Goal: Information Seeking & Learning: Learn about a topic

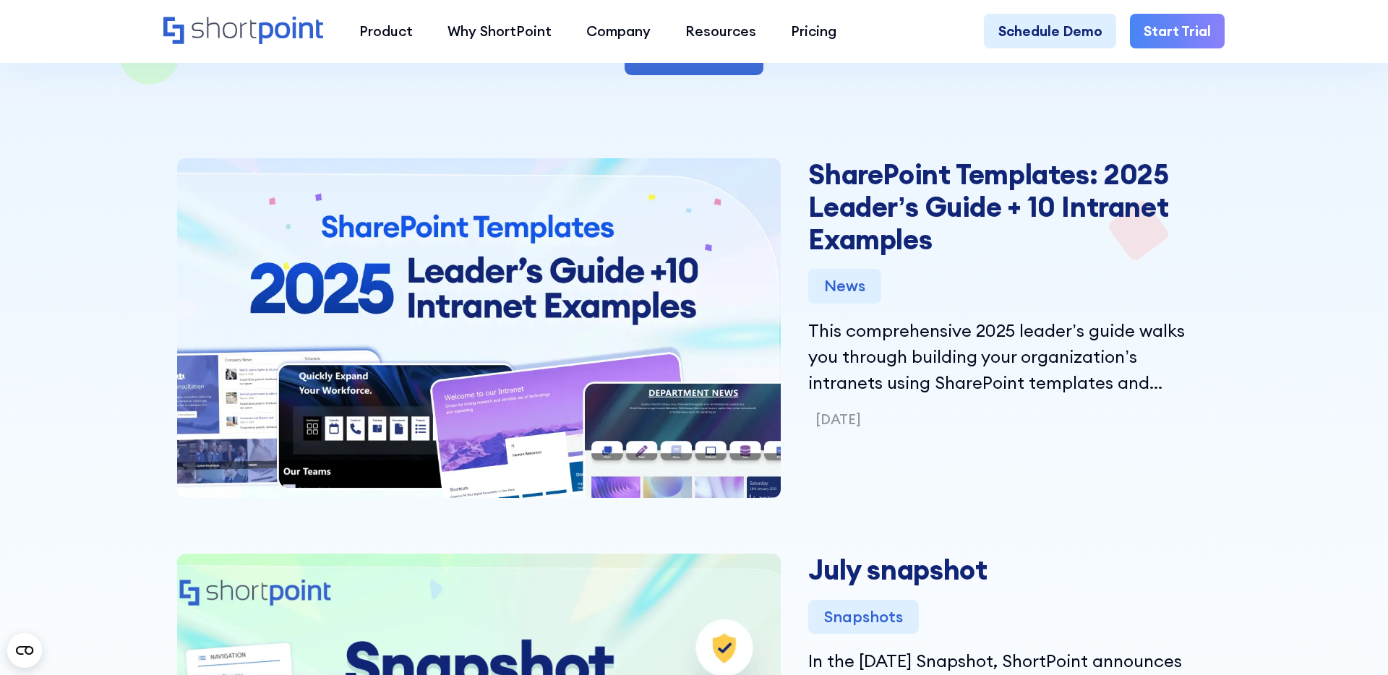
scroll to position [452, 0]
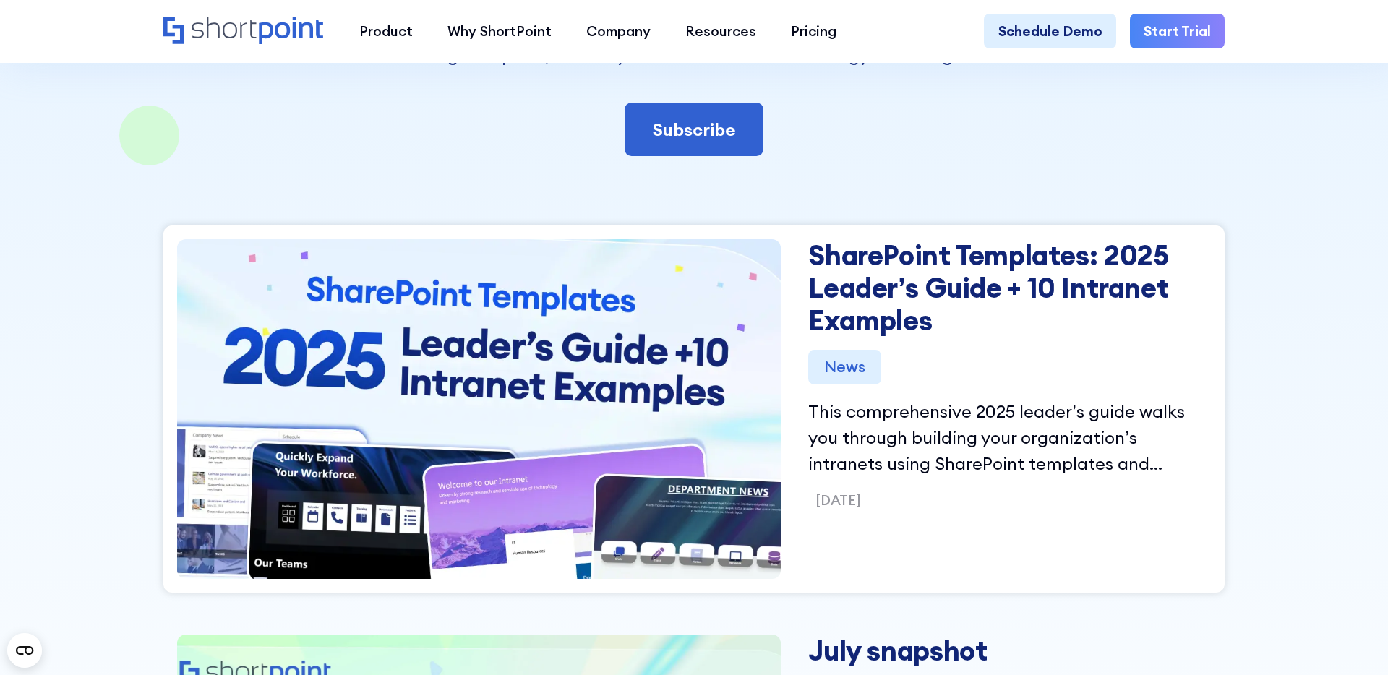
click at [851, 369] on div "News" at bounding box center [844, 367] width 72 height 35
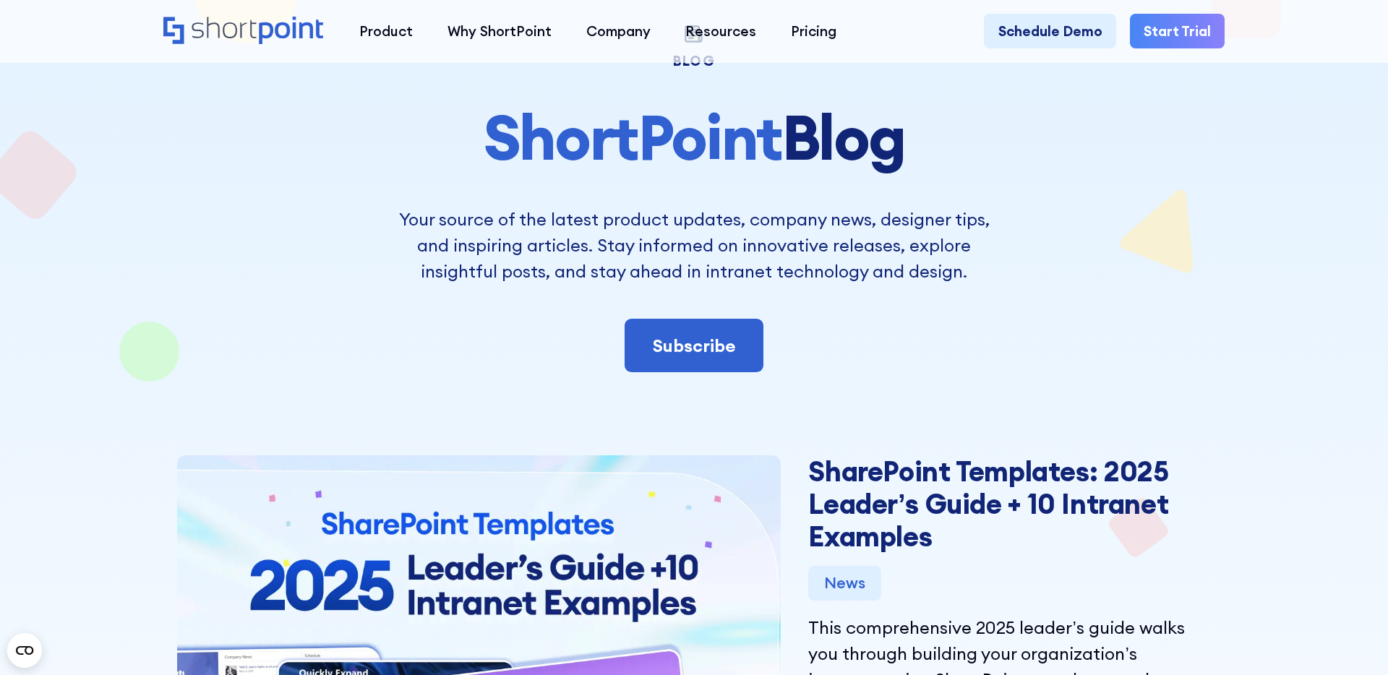
scroll to position [575, 0]
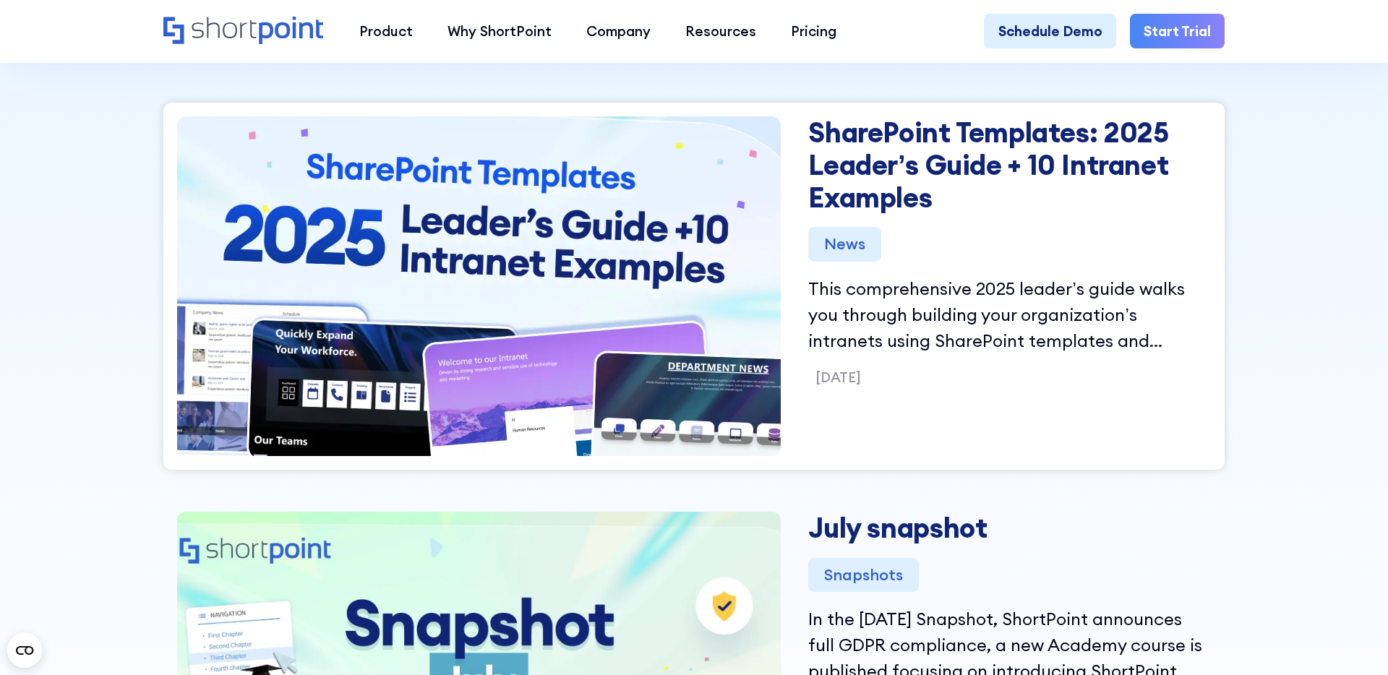
click at [852, 245] on div "News" at bounding box center [844, 244] width 72 height 35
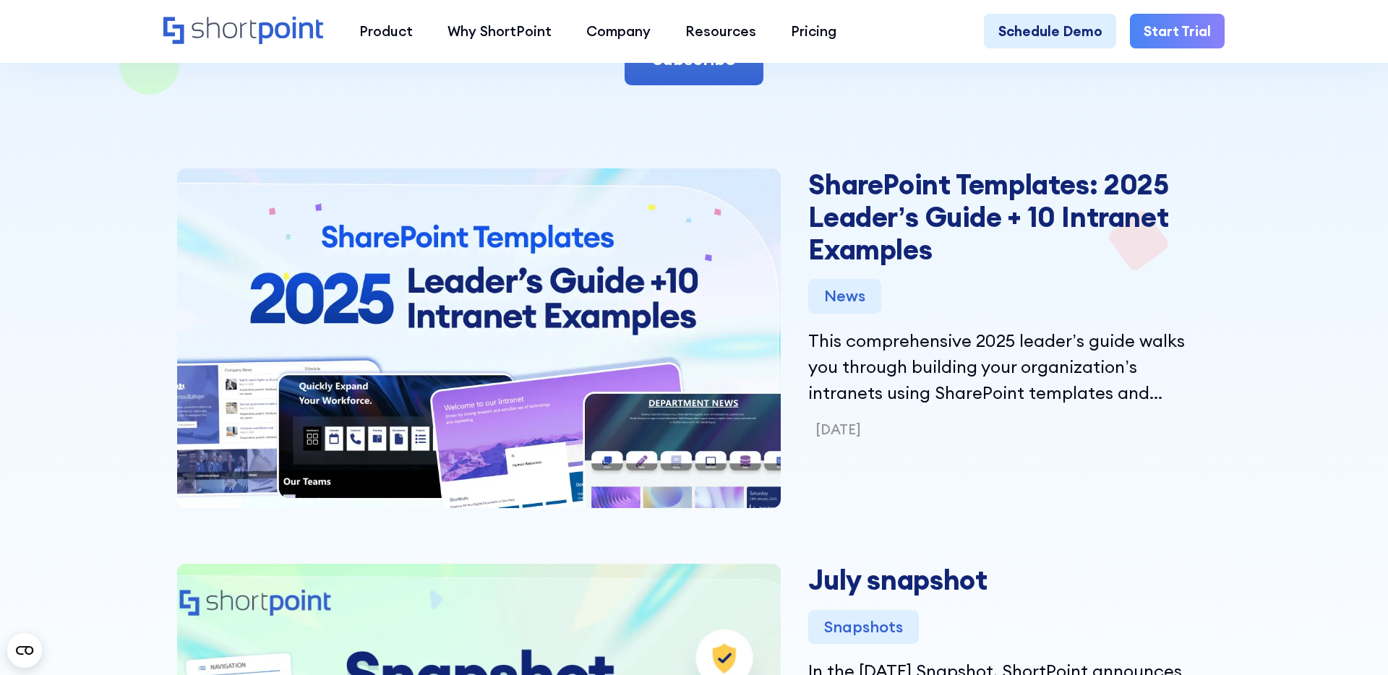
scroll to position [510, 0]
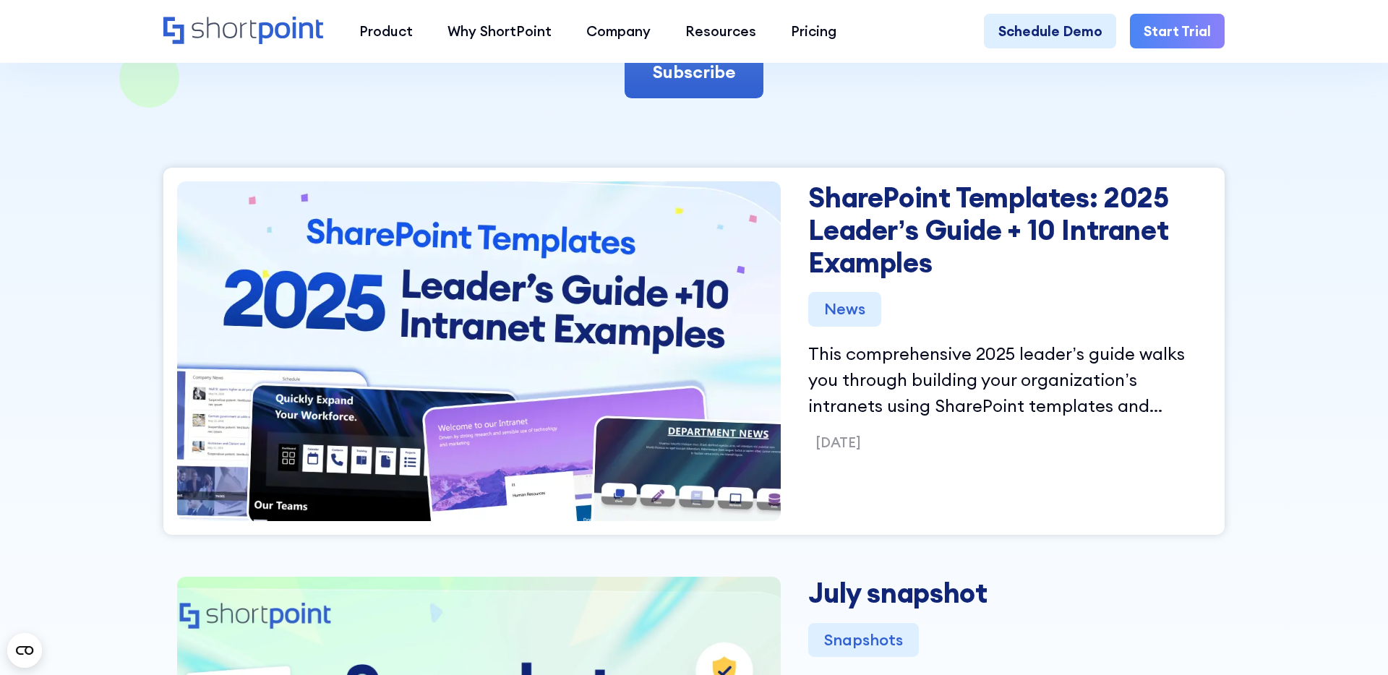
click at [892, 194] on link "SharePoint Templates: 2025 Leader’s Guide + 10 Intranet Examples" at bounding box center [1009, 229] width 403 height 97
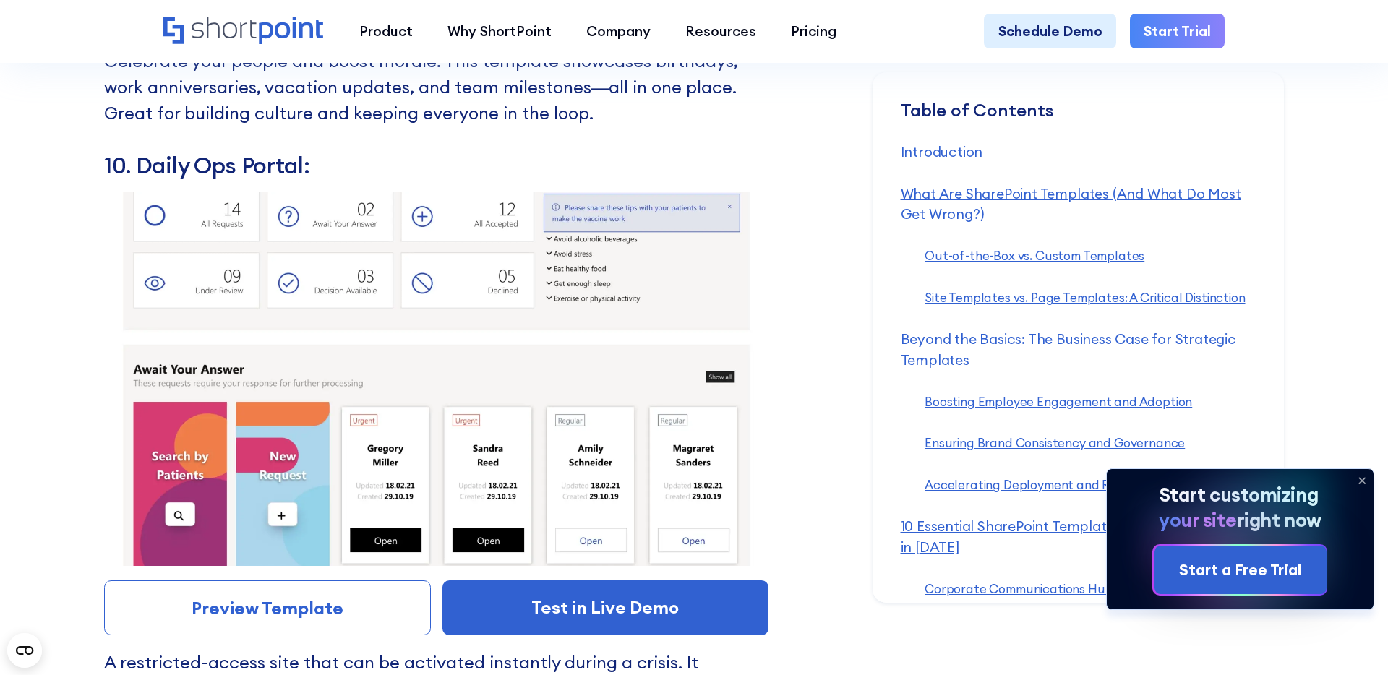
scroll to position [13684, 0]
